Goal: Information Seeking & Learning: Understand process/instructions

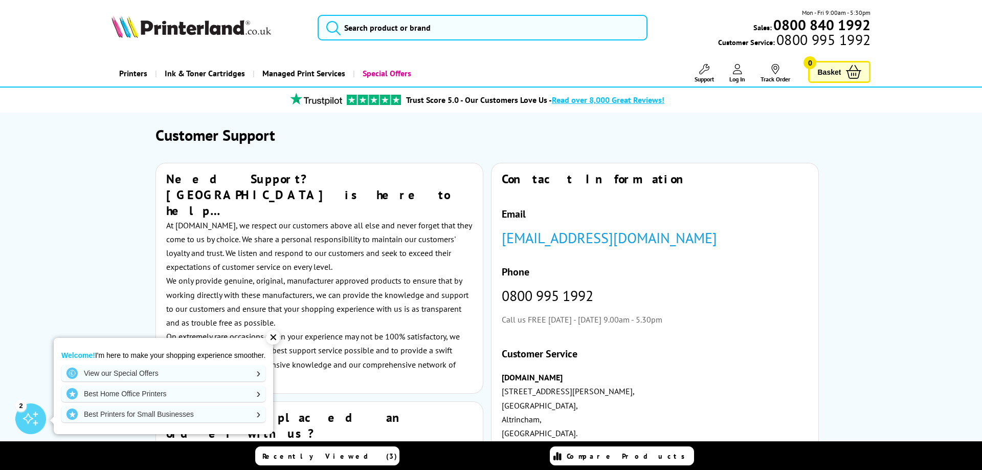
click at [702, 74] on link "Support" at bounding box center [704, 73] width 19 height 19
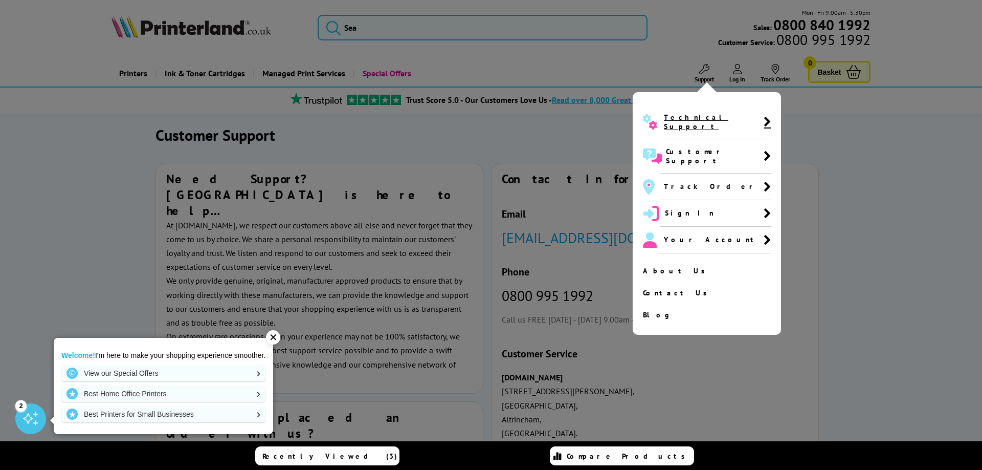
click at [759, 115] on span "Technical Support" at bounding box center [715, 122] width 112 height 34
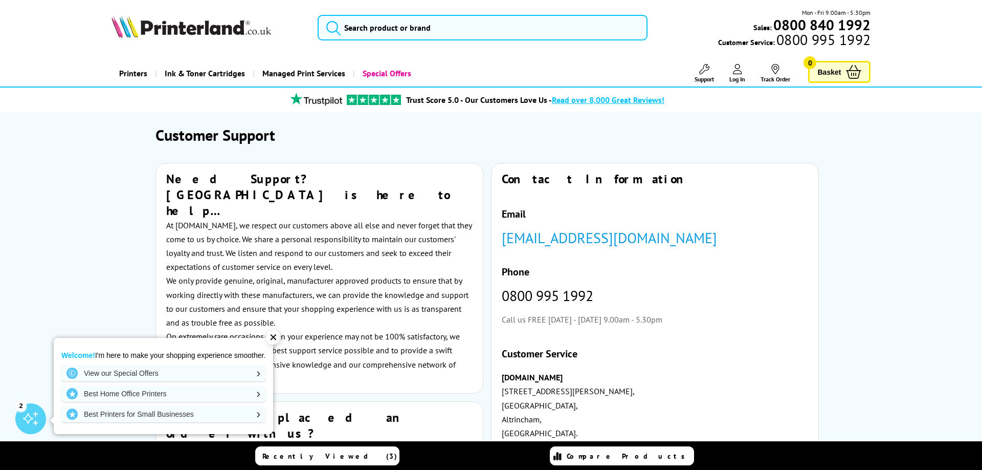
click at [703, 73] on icon at bounding box center [704, 69] width 10 height 10
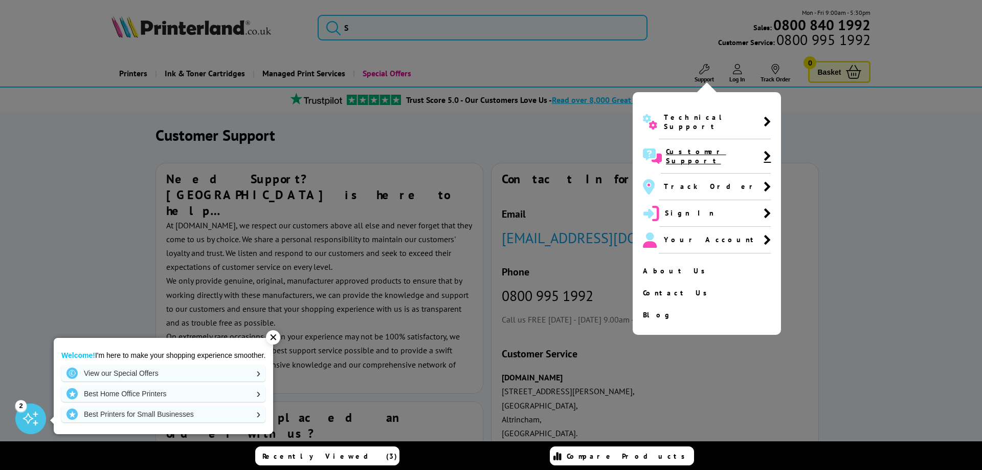
click at [703, 147] on span "Customer Support" at bounding box center [715, 156] width 98 height 18
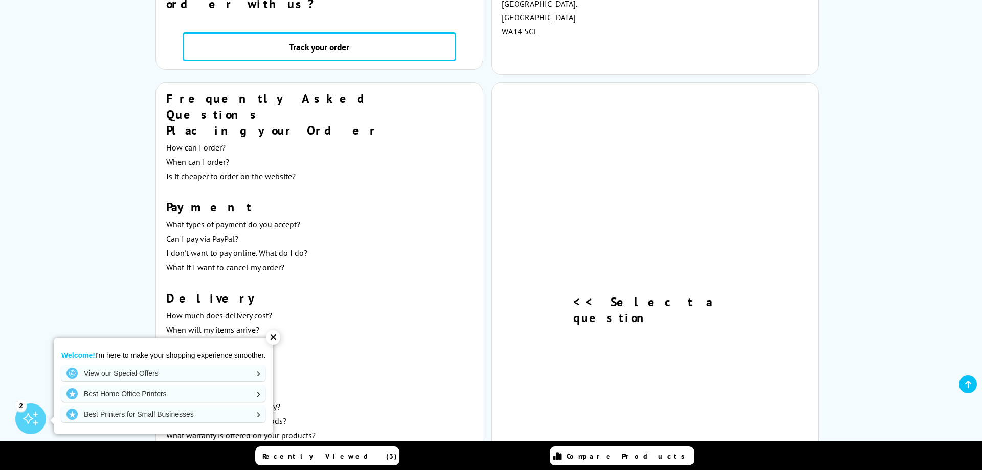
scroll to position [638, 0]
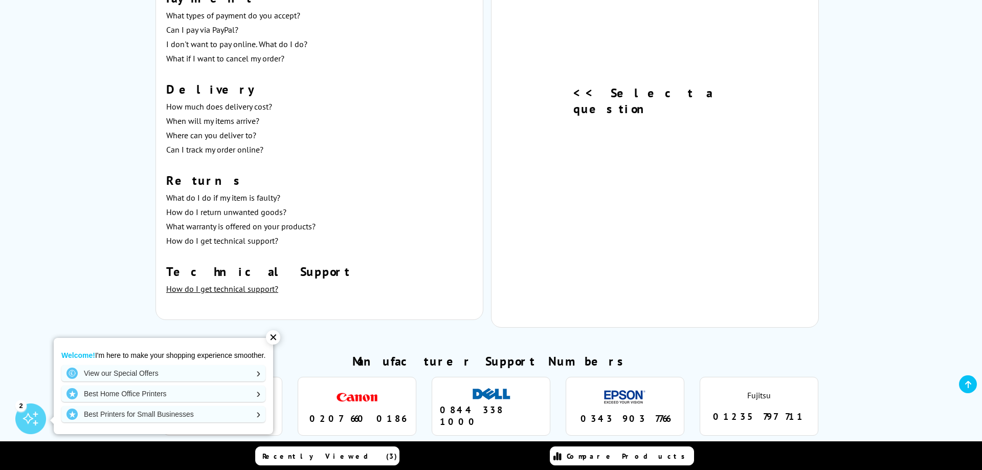
click at [268, 283] on link "How do I get technical support?" at bounding box center [222, 288] width 112 height 10
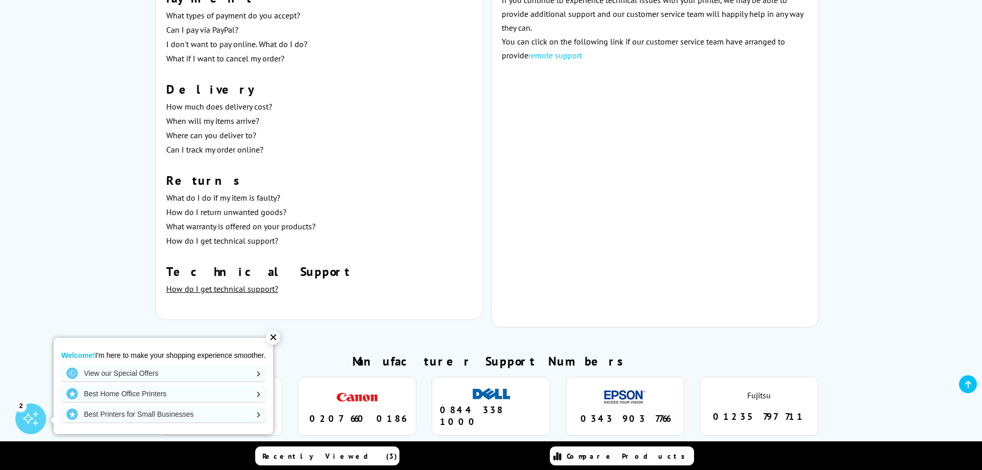
click at [252, 283] on link "How do I get technical support?" at bounding box center [222, 288] width 112 height 10
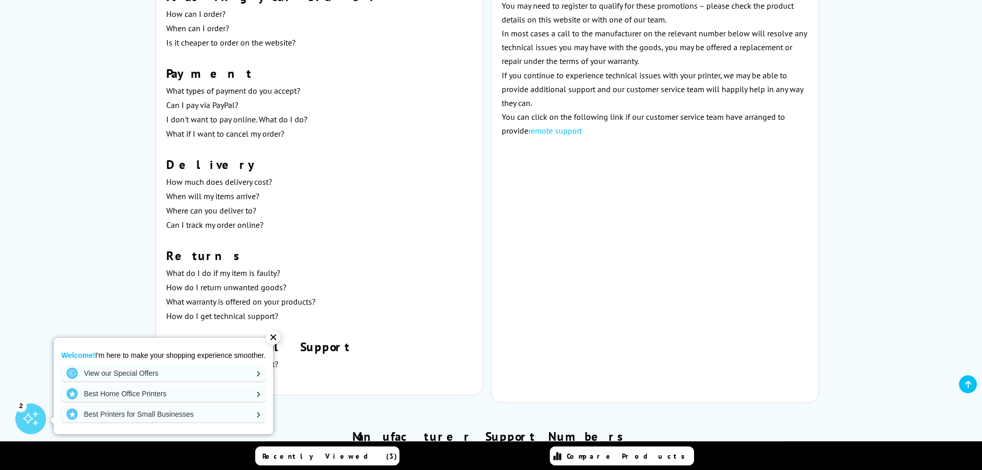
scroll to position [481, 0]
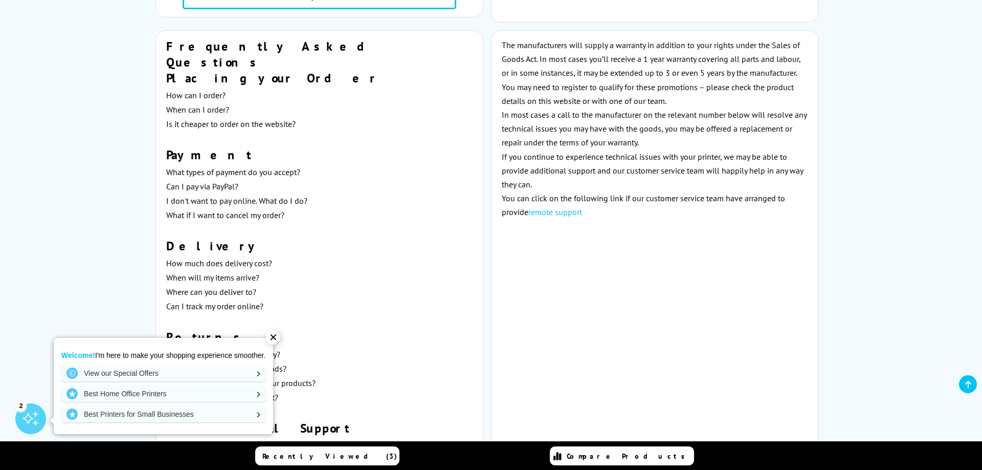
click at [556, 211] on link "remote support" at bounding box center [555, 212] width 54 height 10
